Goal: Transaction & Acquisition: Purchase product/service

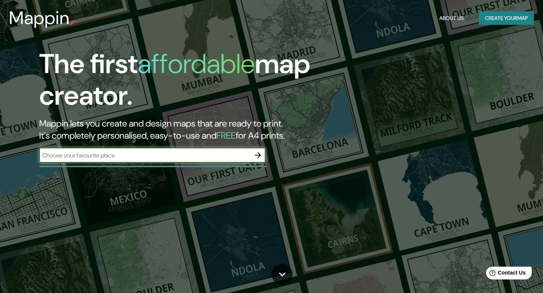
click at [500, 17] on button "Create your map" at bounding box center [506, 18] width 55 height 14
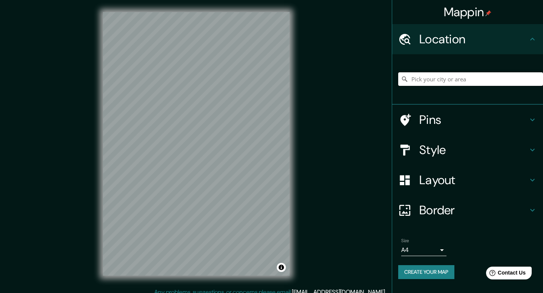
click at [424, 79] on input "Pick your city or area" at bounding box center [470, 79] width 145 height 14
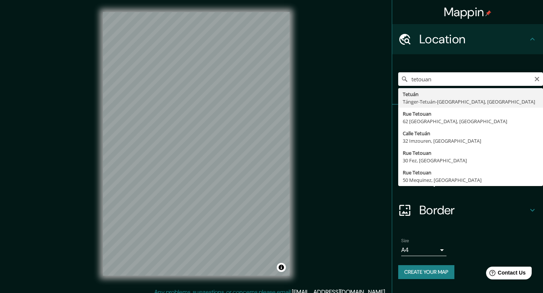
type input "Tetuán, Tánger-Tetuán-[GEOGRAPHIC_DATA], [GEOGRAPHIC_DATA]"
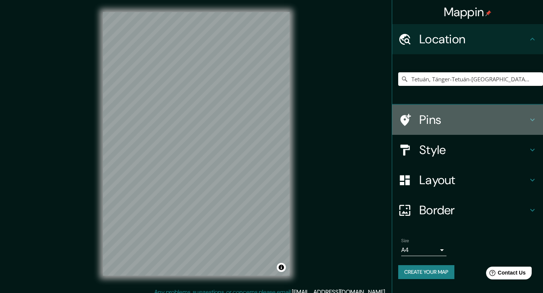
click at [428, 124] on h4 "Pins" at bounding box center [473, 119] width 109 height 15
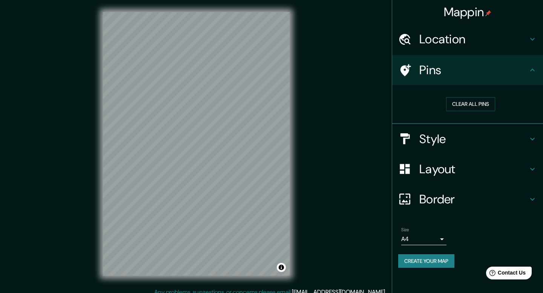
click at [480, 69] on h4 "Pins" at bounding box center [473, 70] width 109 height 15
click at [476, 104] on button "Clear all pins" at bounding box center [470, 104] width 49 height 14
click at [484, 105] on button "Clear all pins" at bounding box center [470, 104] width 49 height 14
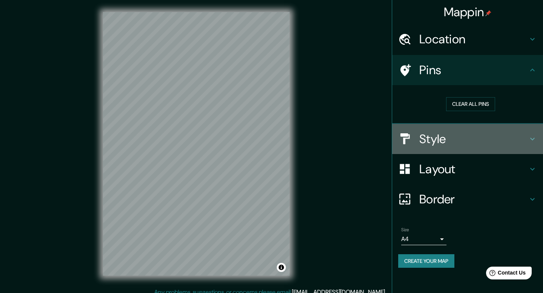
click at [466, 131] on div "Style" at bounding box center [467, 139] width 151 height 30
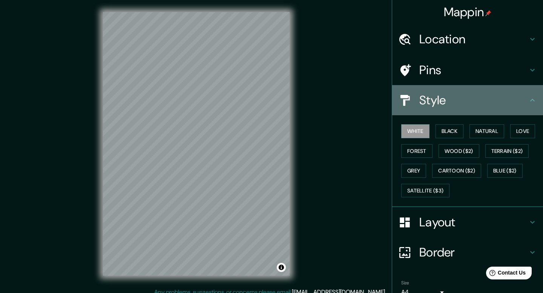
click at [459, 98] on h4 "Style" at bounding box center [473, 100] width 109 height 15
